Goal: Transaction & Acquisition: Purchase product/service

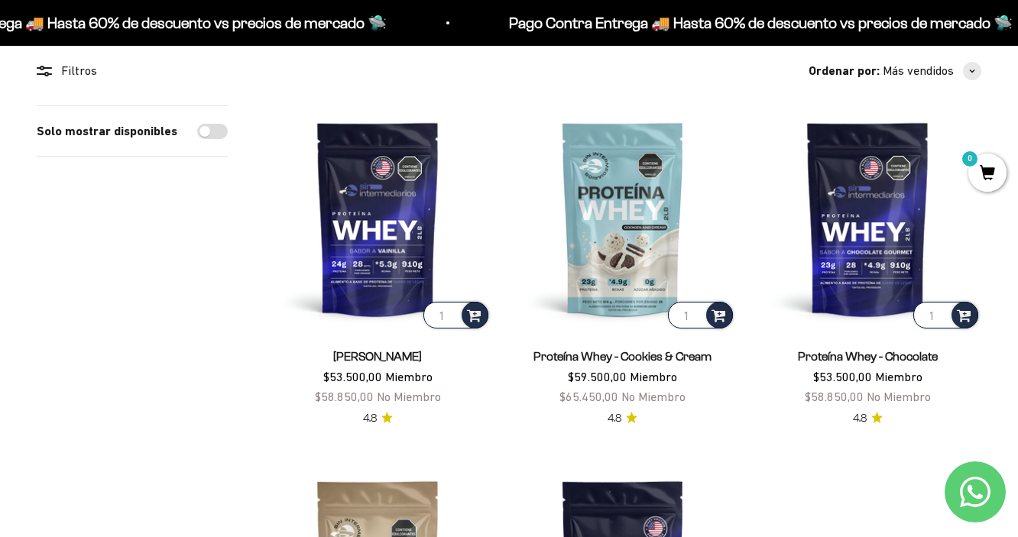
scroll to position [140, 0]
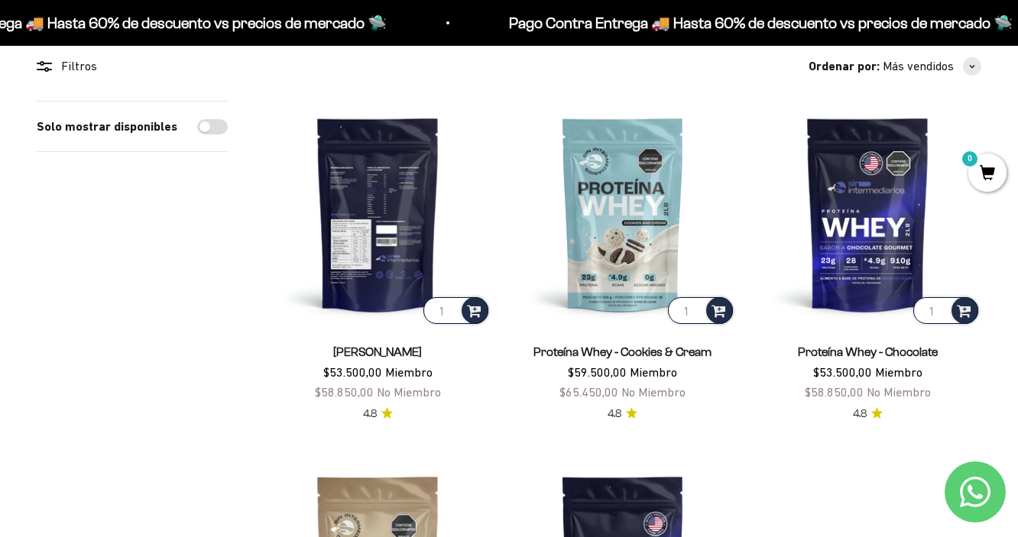
click at [382, 294] on img at bounding box center [377, 214] width 227 height 227
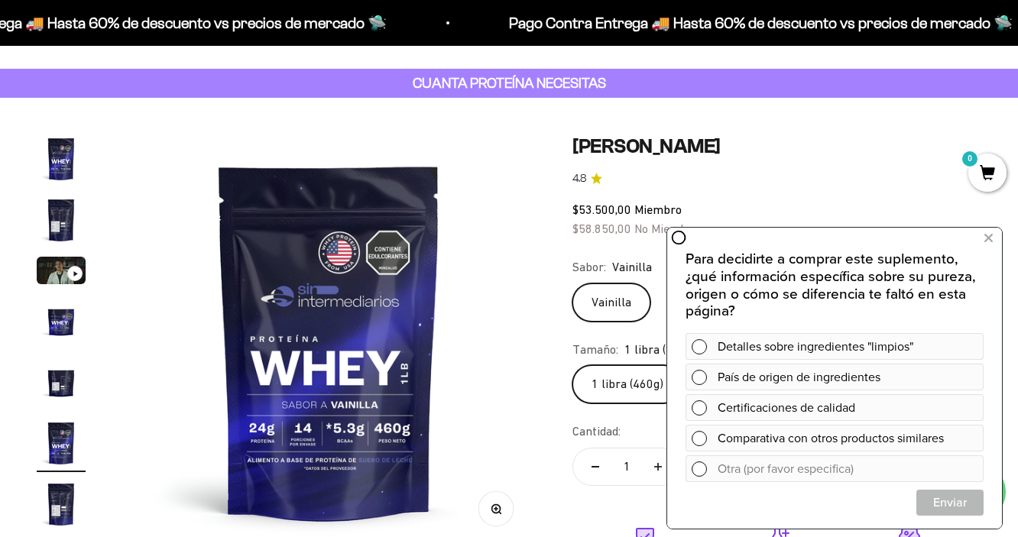
scroll to position [63, 0]
click at [990, 233] on icon at bounding box center [988, 238] width 8 height 20
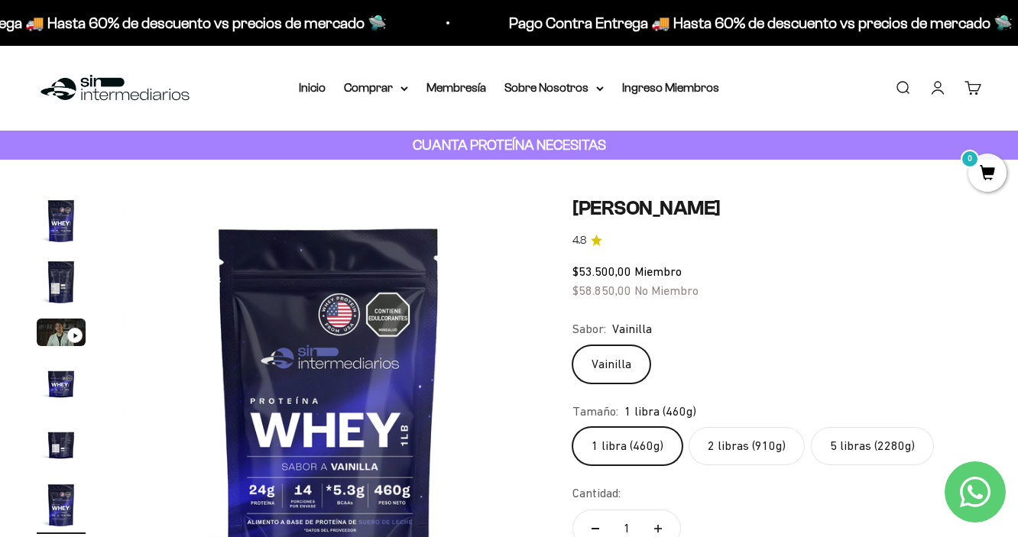
scroll to position [0, 0]
click at [380, 89] on summary "Comprar" at bounding box center [376, 88] width 64 height 20
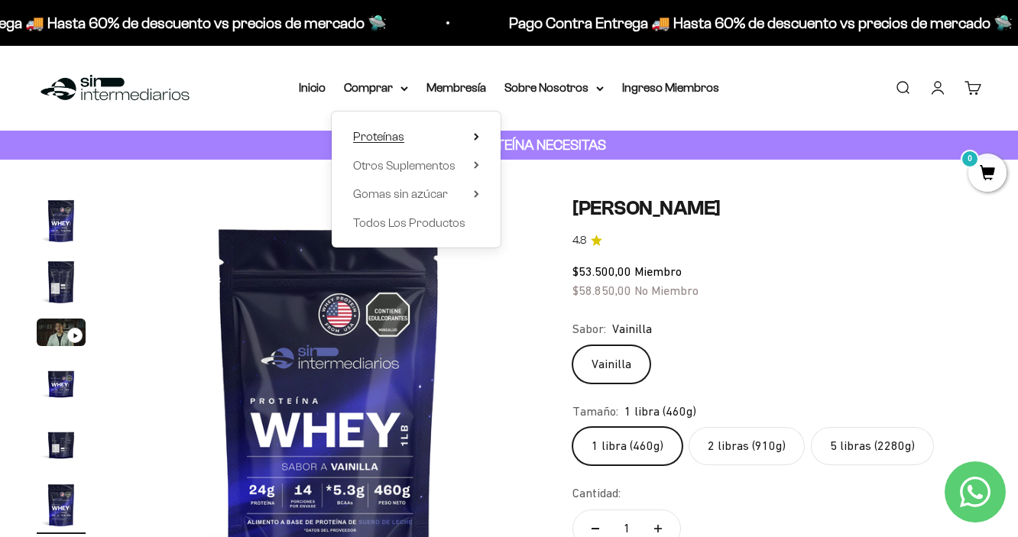
click at [471, 141] on summary "Proteínas" at bounding box center [416, 137] width 126 height 20
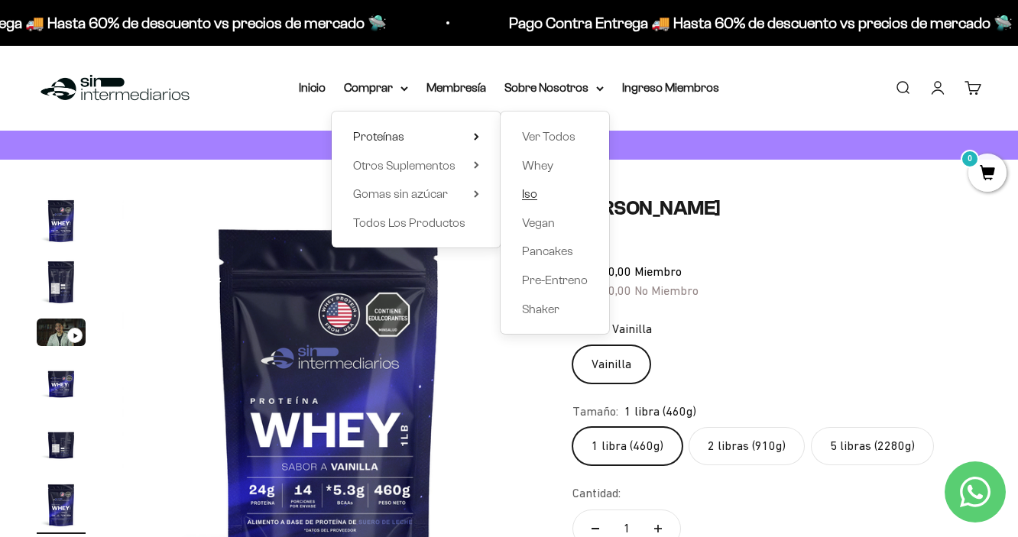
click at [524, 189] on span "Iso" at bounding box center [529, 193] width 15 height 13
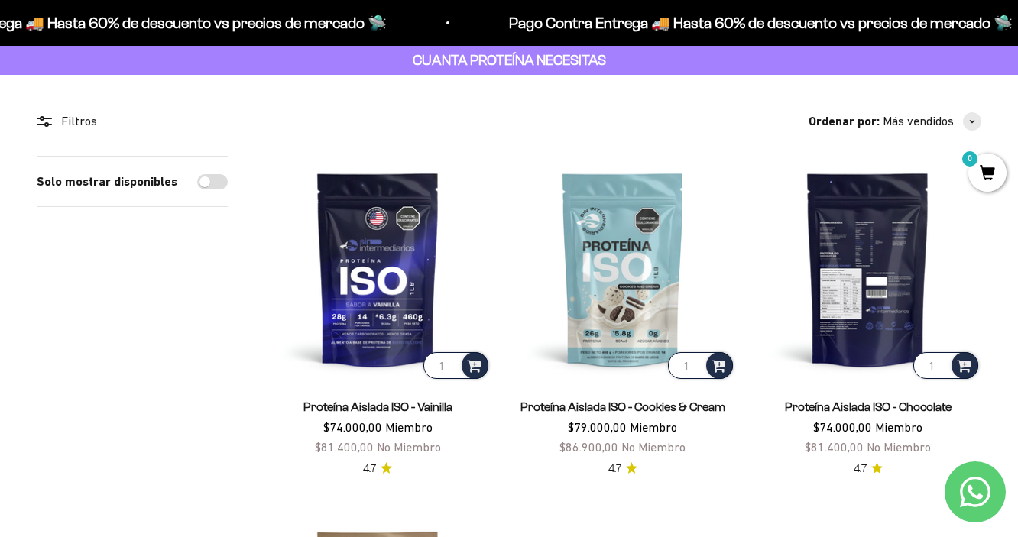
scroll to position [89, 0]
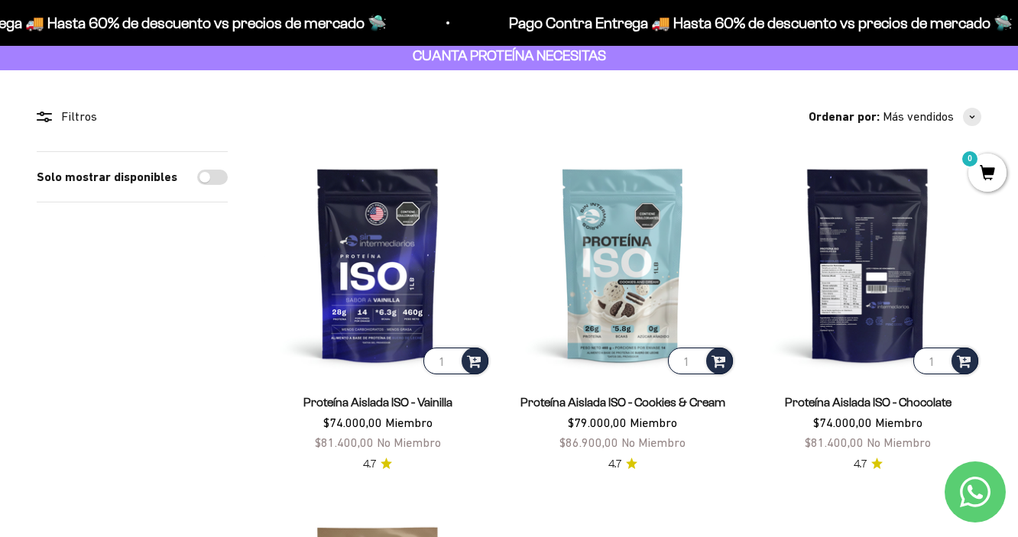
click at [897, 309] on img at bounding box center [867, 264] width 227 height 227
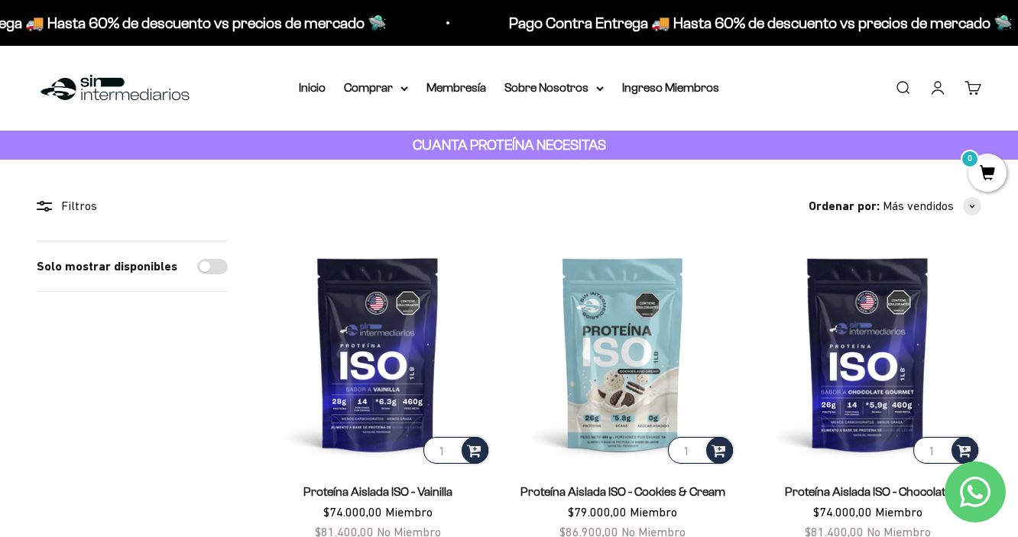
scroll to position [0, 0]
click at [400, 89] on icon at bounding box center [404, 88] width 8 height 5
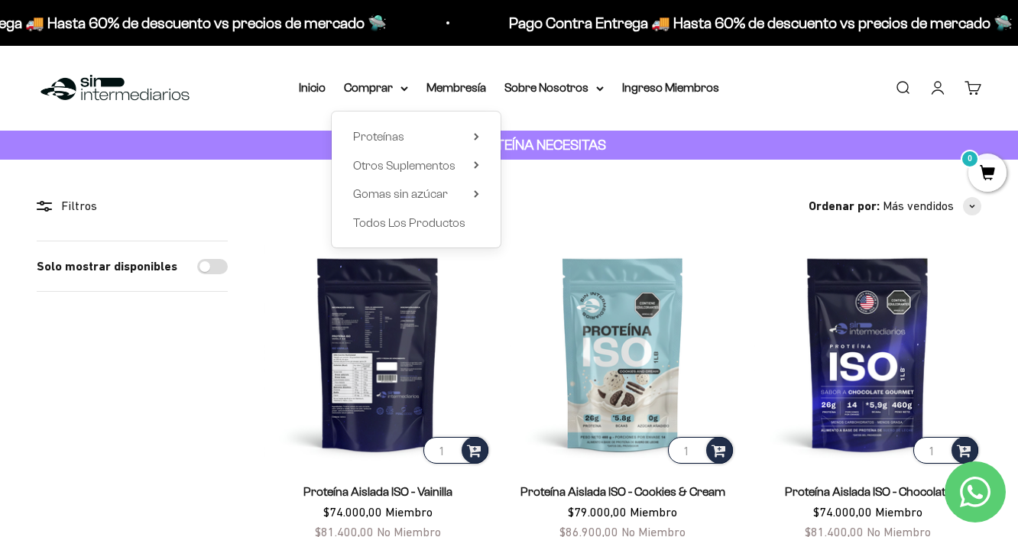
click at [286, 409] on img at bounding box center [377, 354] width 227 height 227
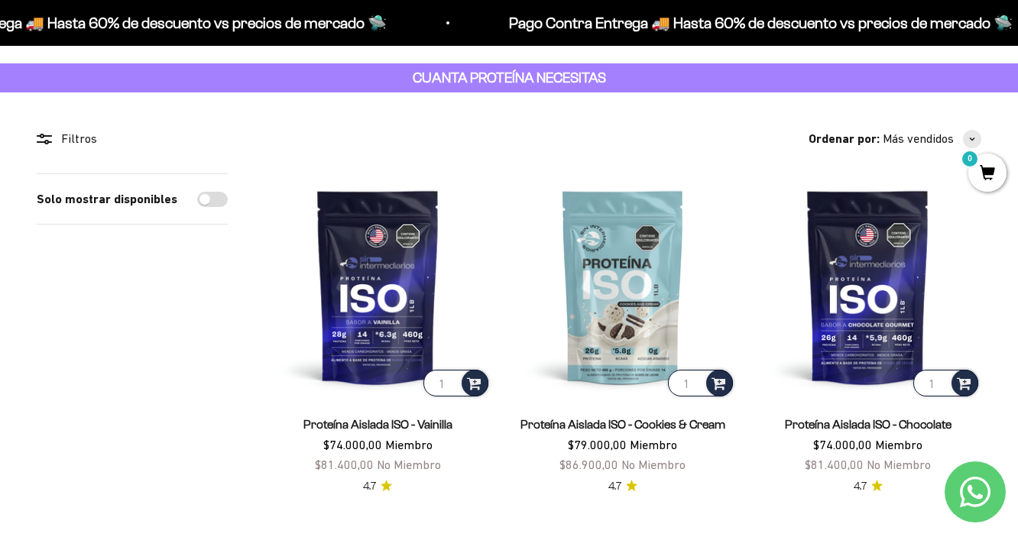
scroll to position [72, 0]
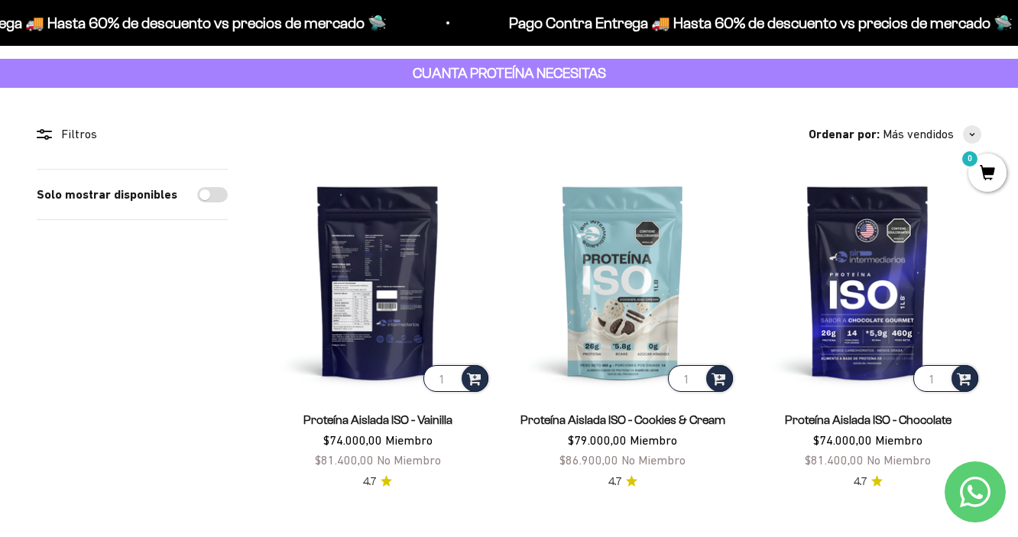
click at [400, 293] on img at bounding box center [377, 282] width 227 height 227
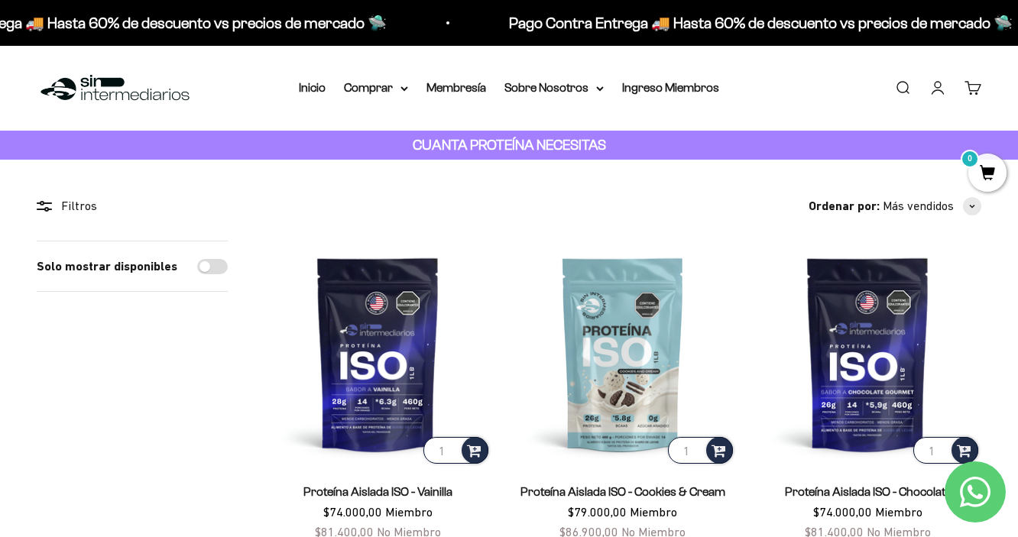
scroll to position [0, 0]
click at [393, 90] on summary "Comprar" at bounding box center [376, 88] width 64 height 20
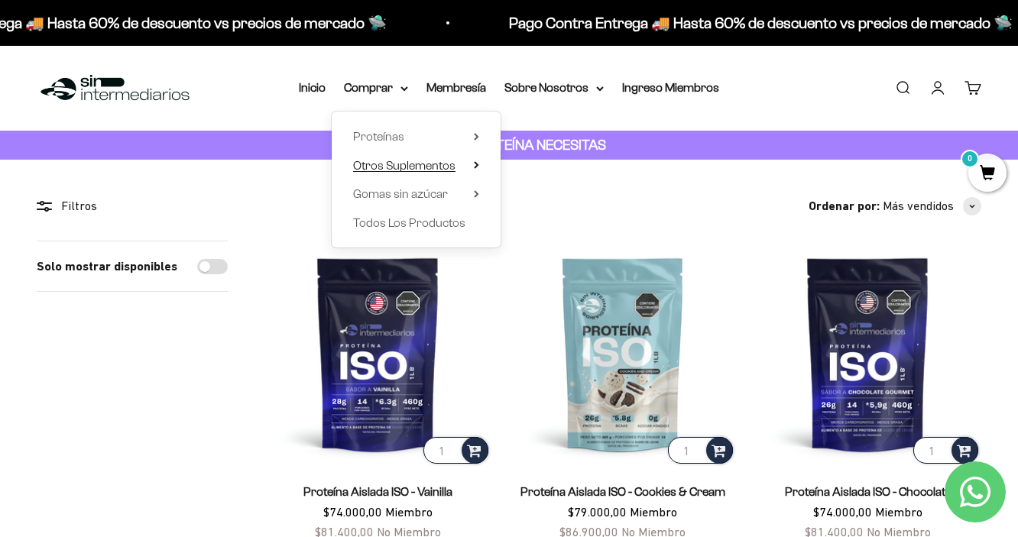
click at [474, 161] on icon at bounding box center [476, 165] width 5 height 8
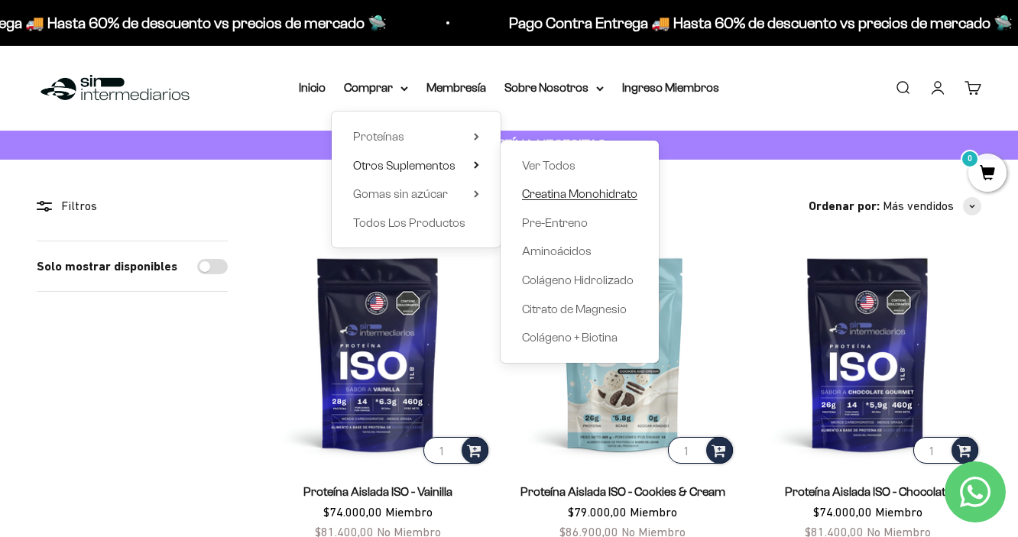
click at [563, 187] on span "Creatina Monohidrato" at bounding box center [579, 193] width 115 height 13
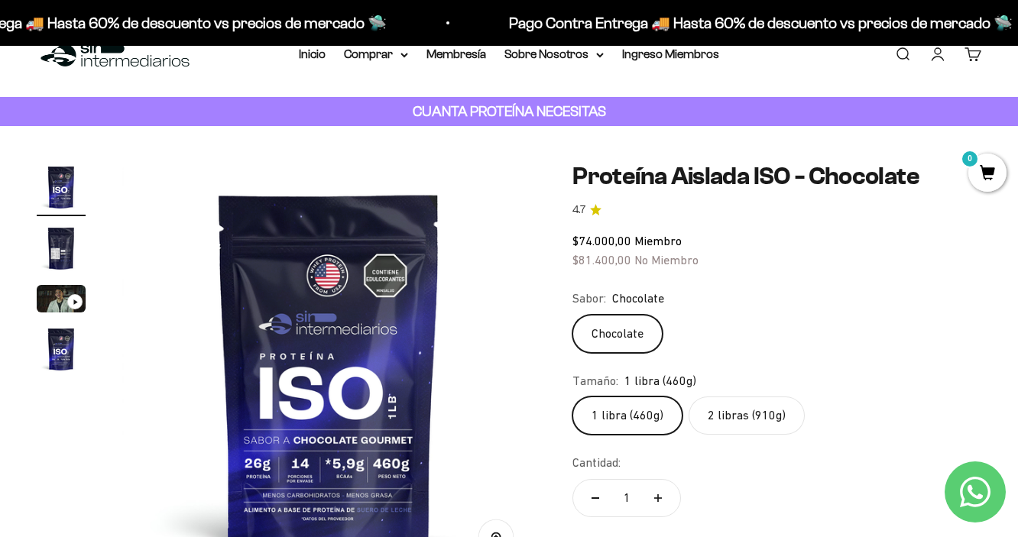
scroll to position [35, 0]
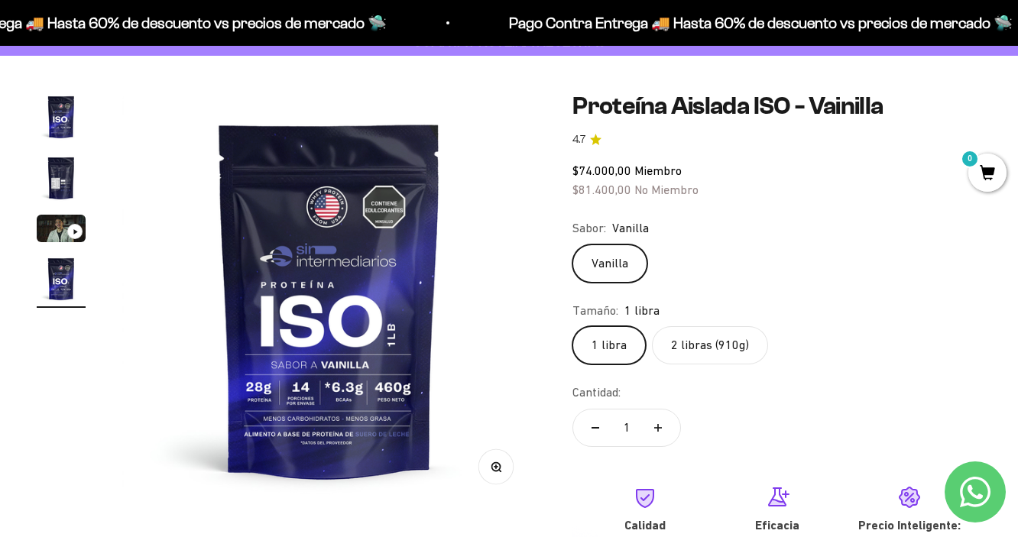
scroll to position [106, 0]
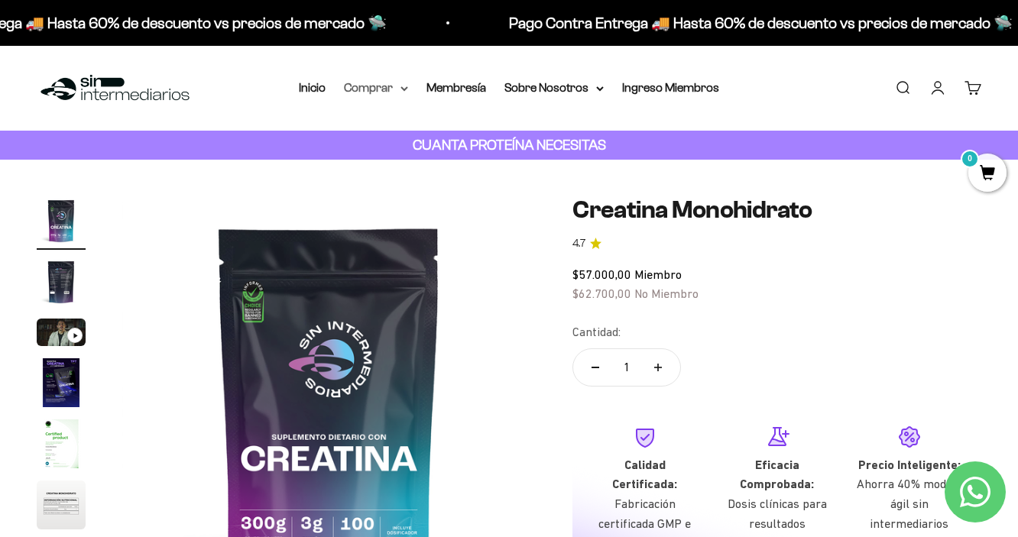
click at [361, 92] on summary "Comprar" at bounding box center [376, 88] width 64 height 20
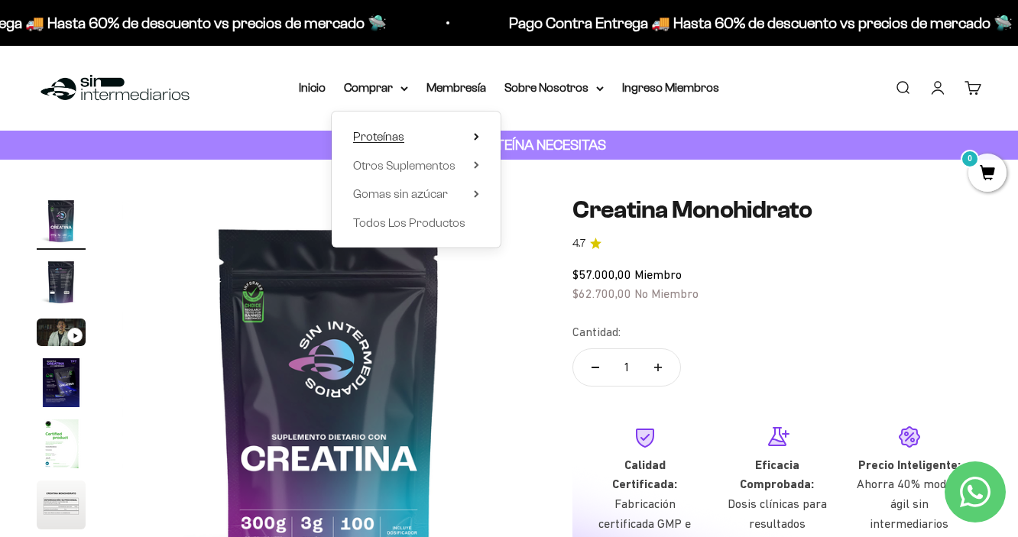
click at [387, 139] on span "Proteínas" at bounding box center [378, 136] width 51 height 13
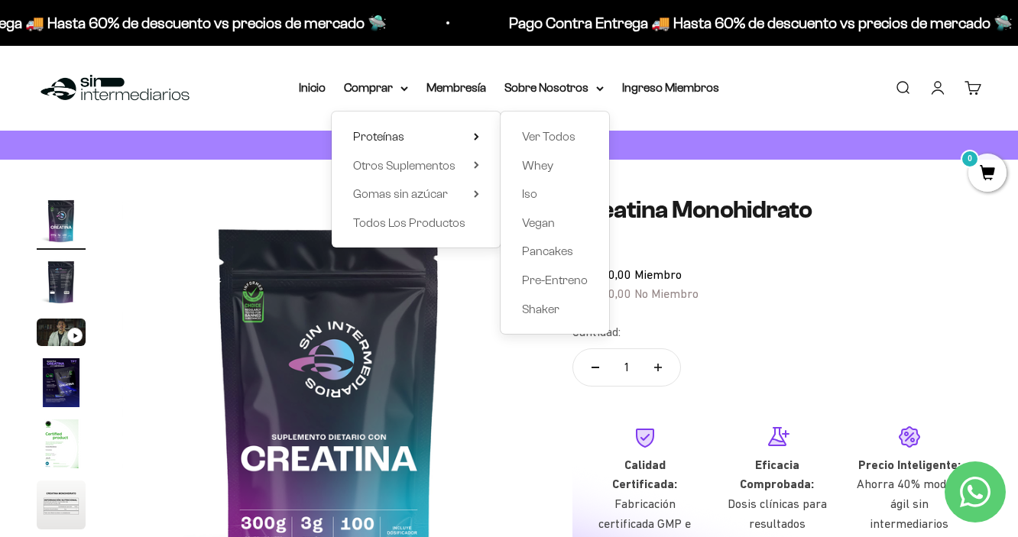
click at [823, 157] on div "CUANTA PROTEÍNA NECESITAS" at bounding box center [509, 146] width 1018 height 30
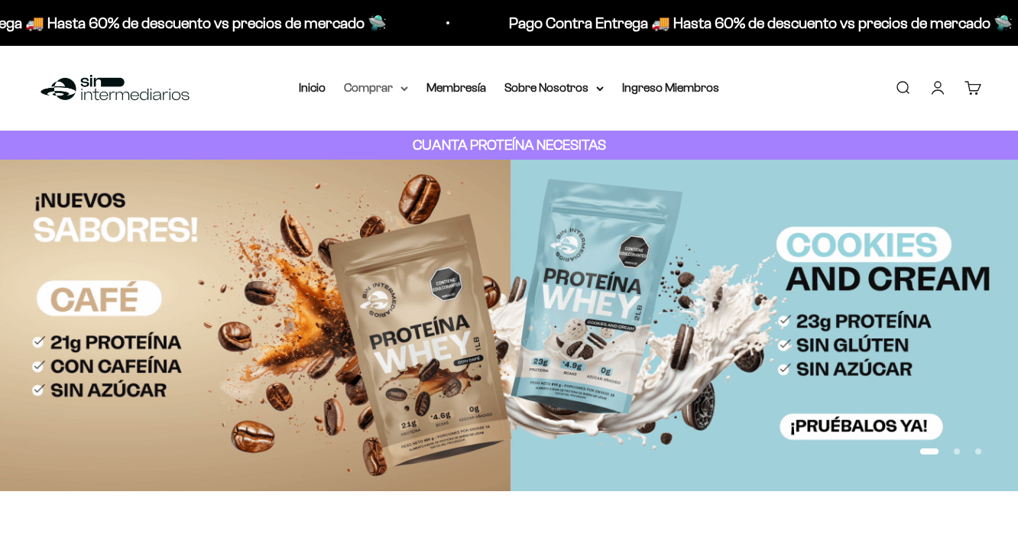
click at [400, 89] on icon at bounding box center [404, 88] width 8 height 5
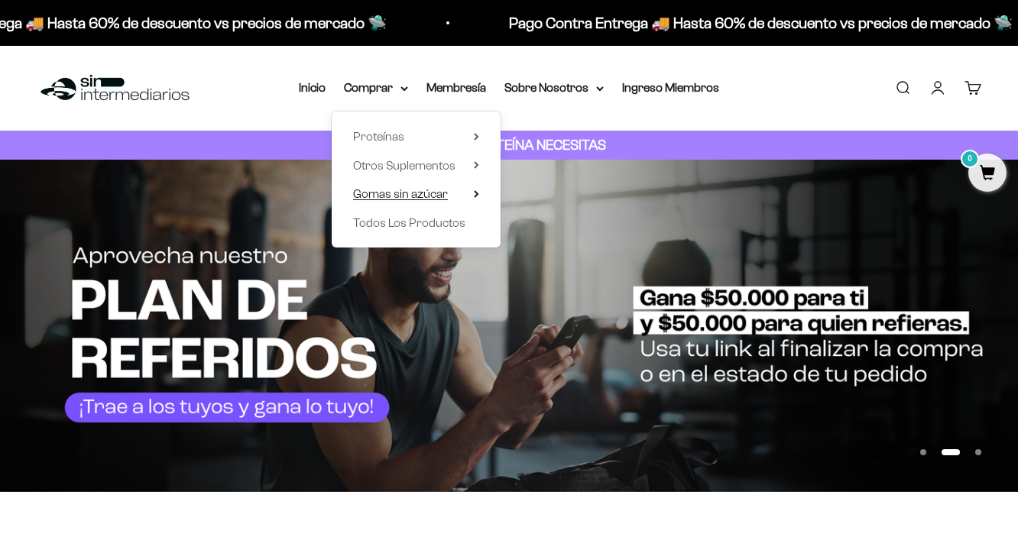
click at [465, 193] on summary "Gomas sin azúcar" at bounding box center [416, 194] width 126 height 20
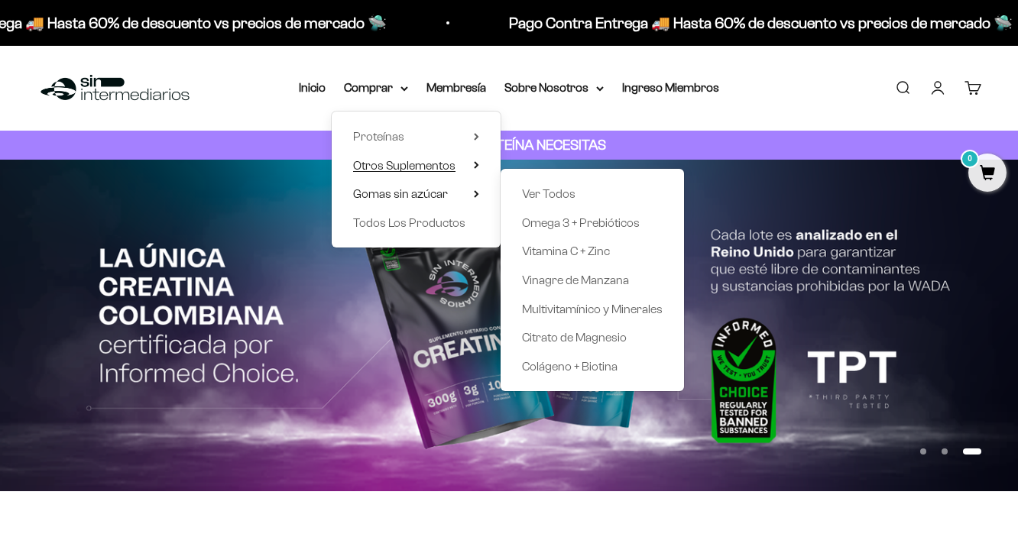
click at [464, 160] on summary "Otros Suplementos" at bounding box center [416, 166] width 126 height 20
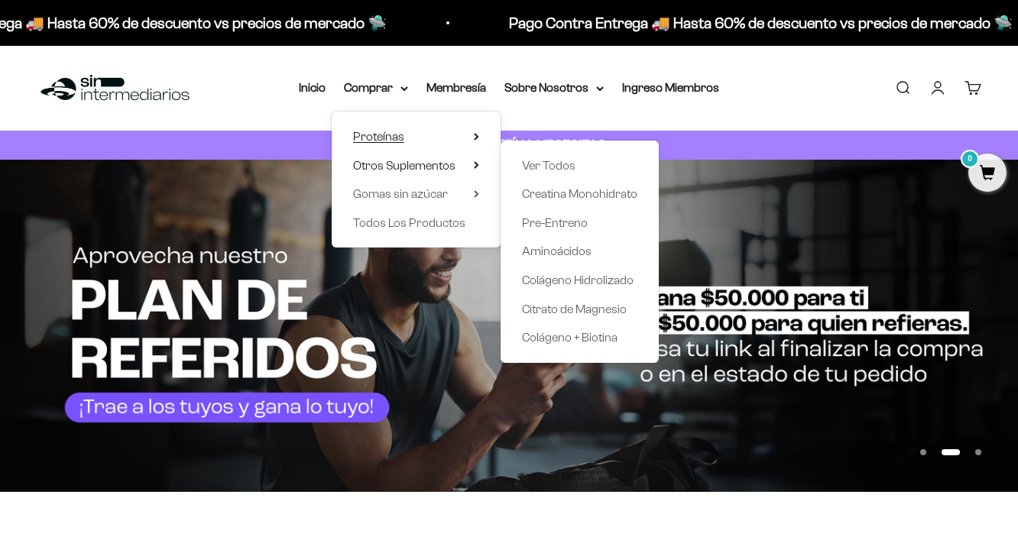
click at [474, 134] on icon at bounding box center [476, 137] width 5 height 8
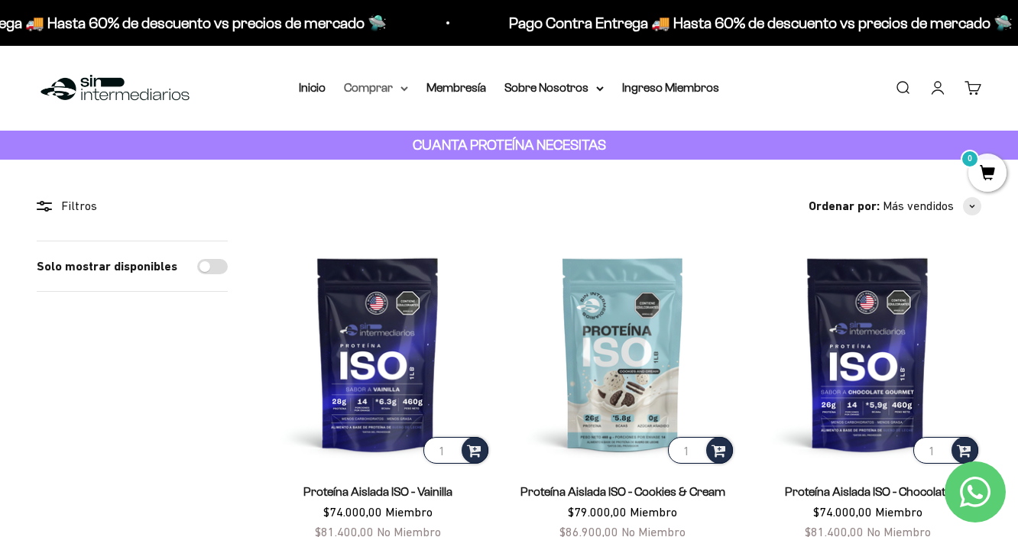
click at [396, 83] on summary "Comprar" at bounding box center [376, 88] width 64 height 20
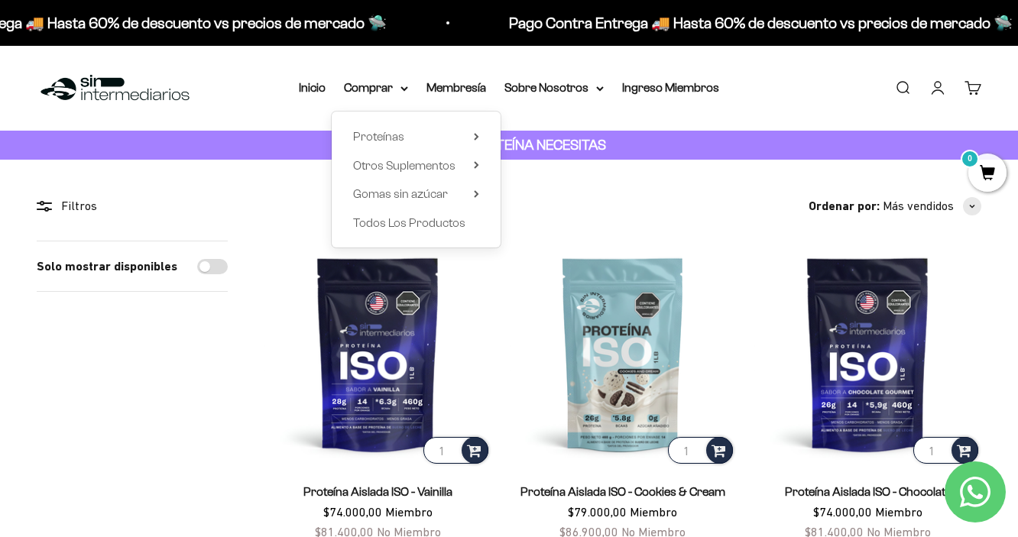
click at [474, 163] on div "Proteínas Ver Todos Whey Iso Vegan Shaker" at bounding box center [416, 180] width 169 height 136
click at [467, 161] on summary "Otros Suplementos" at bounding box center [416, 166] width 126 height 20
click at [474, 136] on icon at bounding box center [475, 137] width 3 height 6
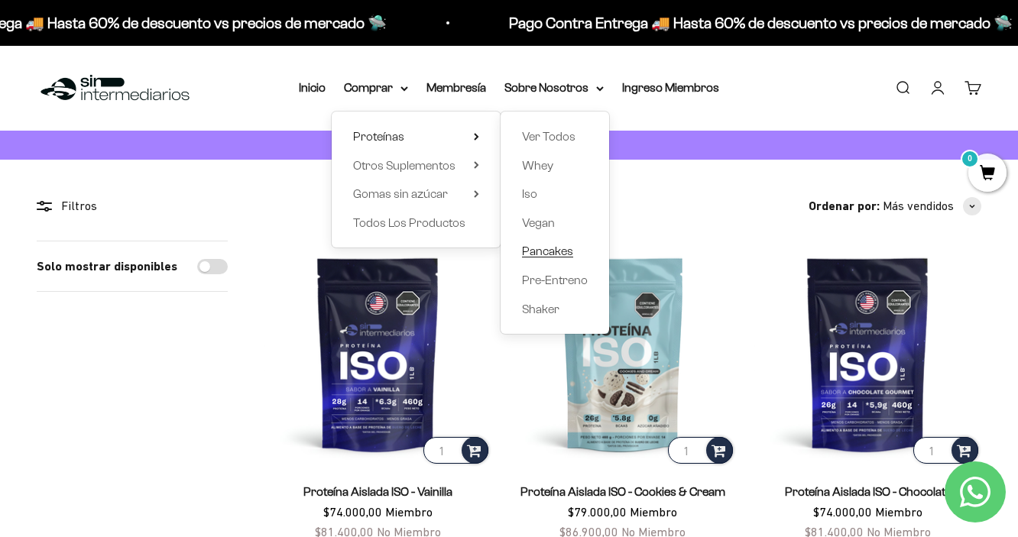
click at [537, 249] on span "Pancakes" at bounding box center [547, 250] width 51 height 13
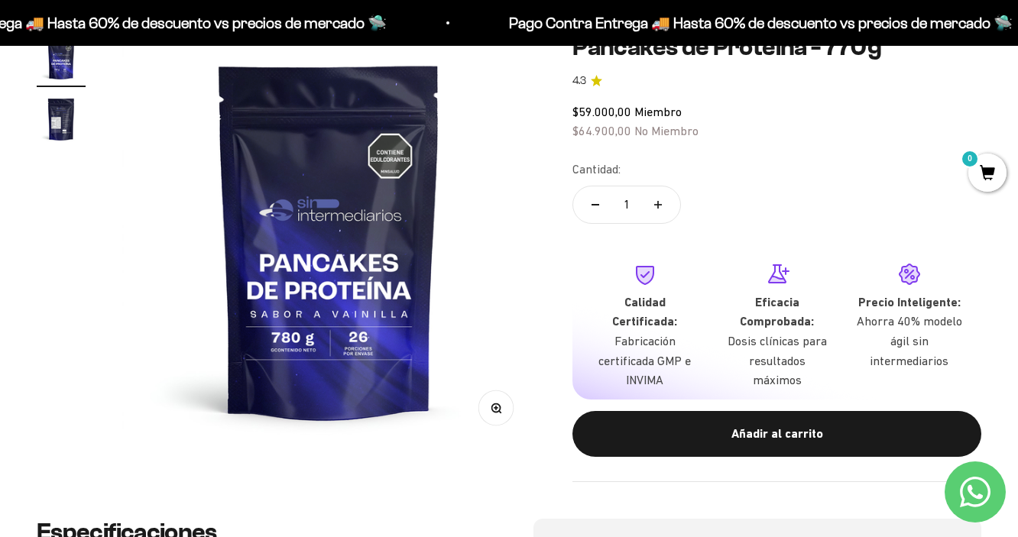
scroll to position [163, 0]
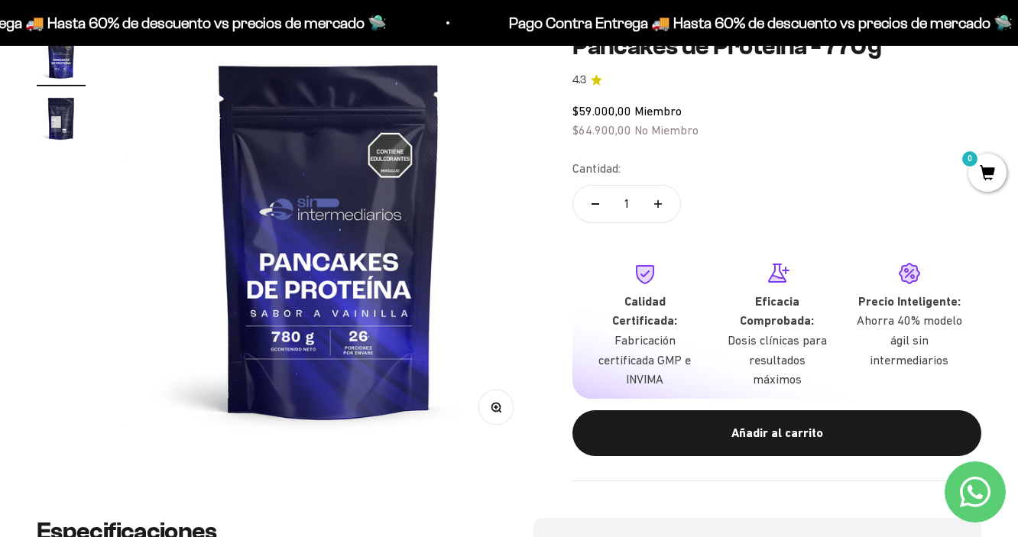
click at [64, 118] on img "Ir al artículo 2" at bounding box center [61, 118] width 49 height 49
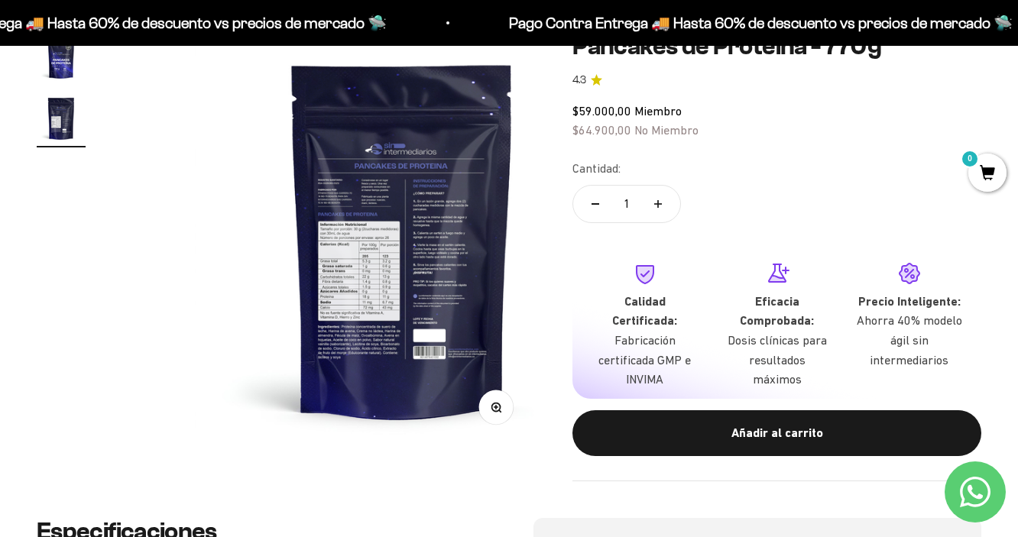
scroll to position [0, 422]
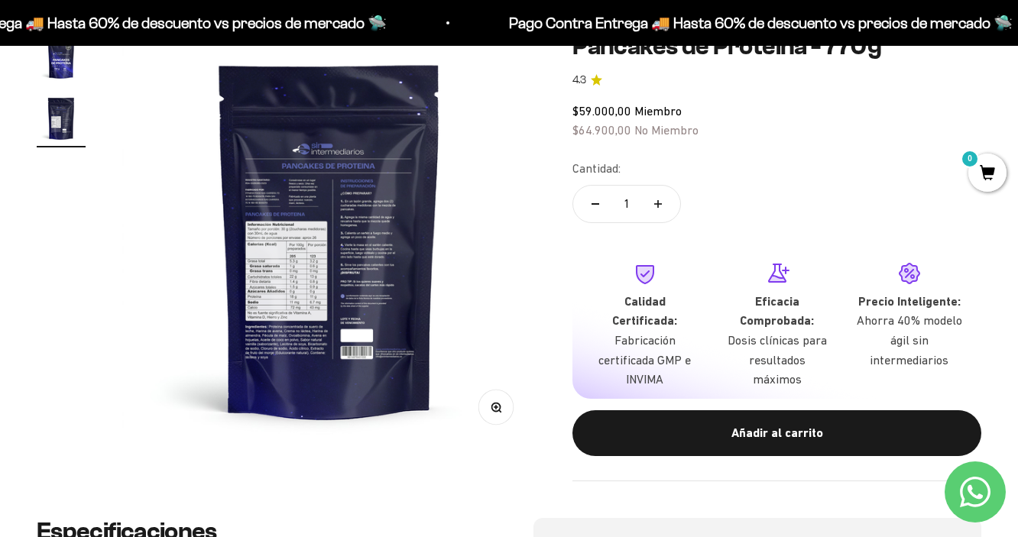
click at [290, 206] on img at bounding box center [328, 239] width 413 height 413
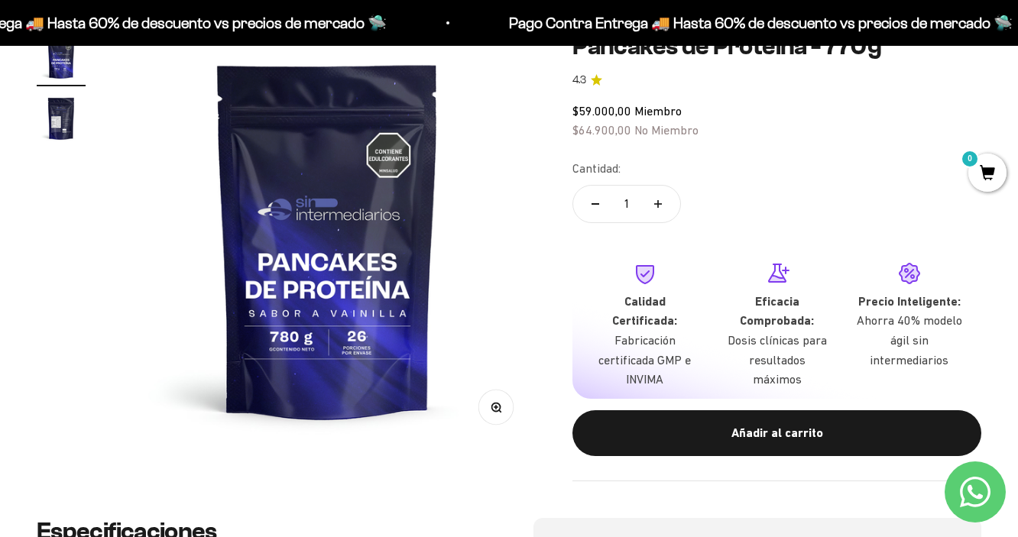
scroll to position [0, 0]
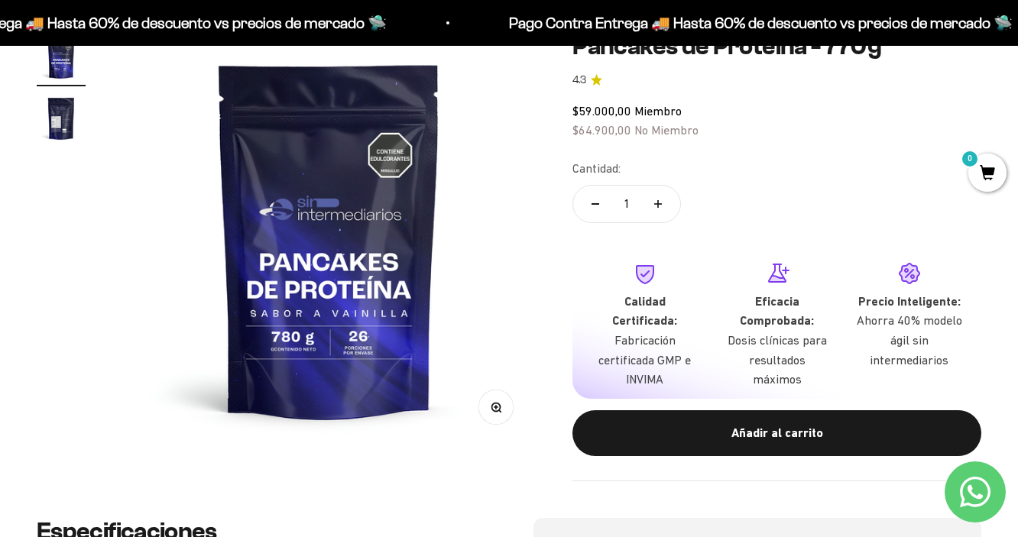
click at [76, 114] on img "Ir al artículo 2" at bounding box center [61, 118] width 49 height 49
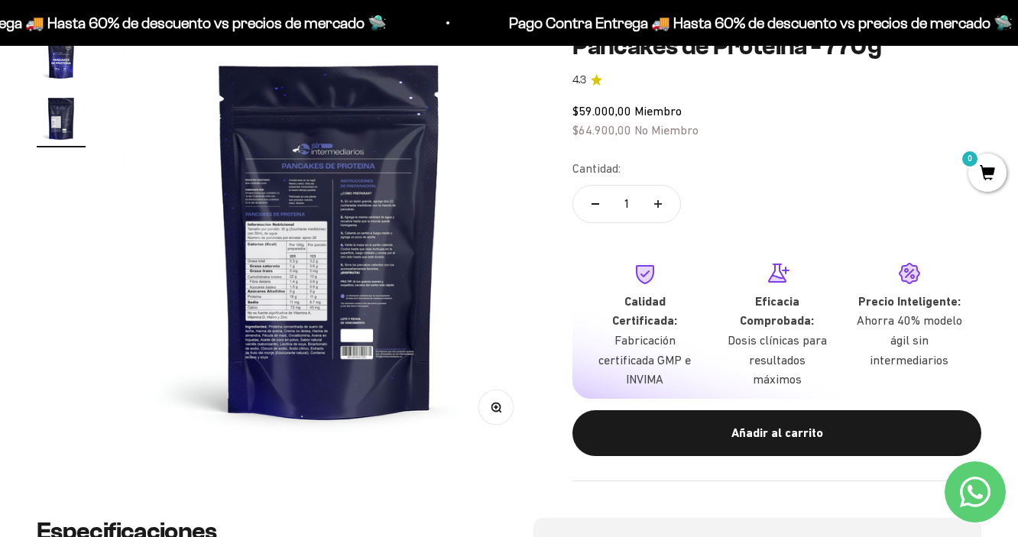
click at [503, 412] on button "Zoom" at bounding box center [496, 407] width 34 height 34
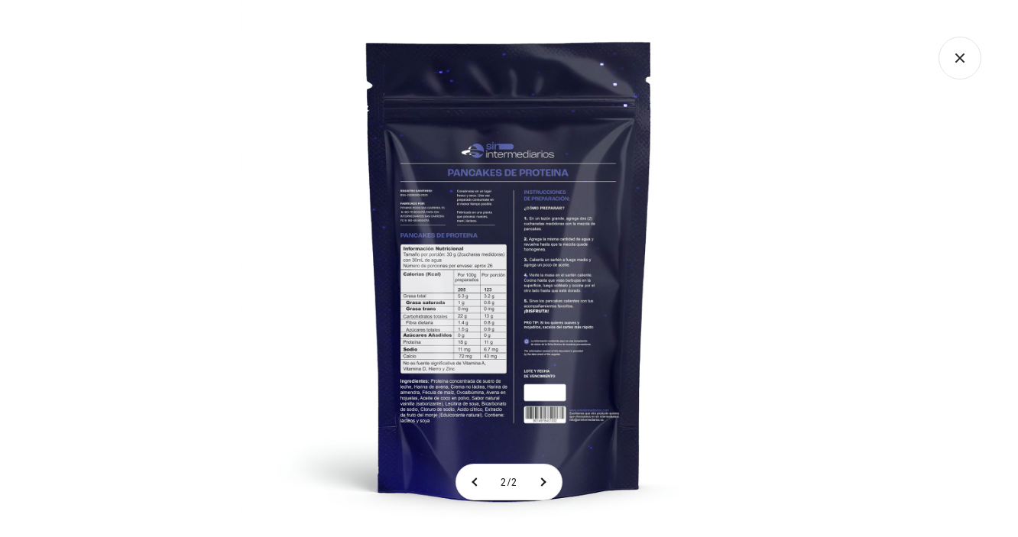
click at [969, 51] on icon "Cerrar galería" at bounding box center [959, 58] width 43 height 43
